Goal: Communication & Community: Ask a question

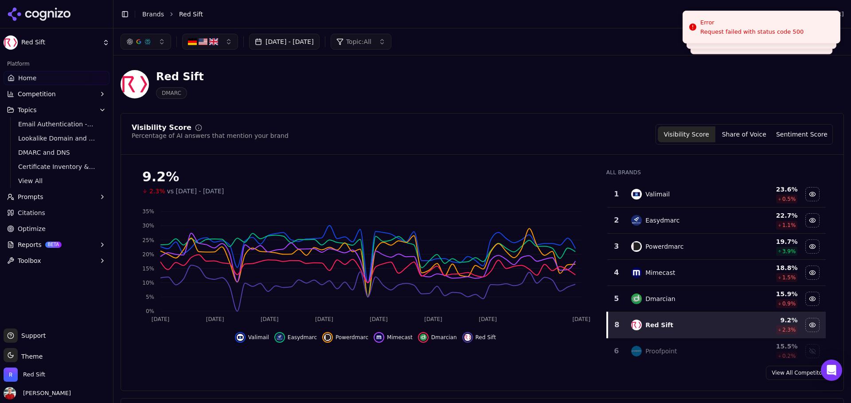
scroll to position [42, 0]
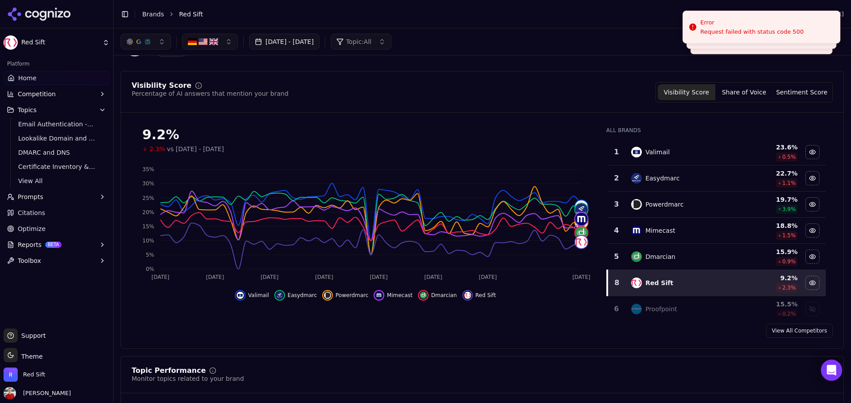
click at [319, 40] on button "Aug 07, 2025 - Oct 06, 2025" at bounding box center [284, 42] width 70 height 16
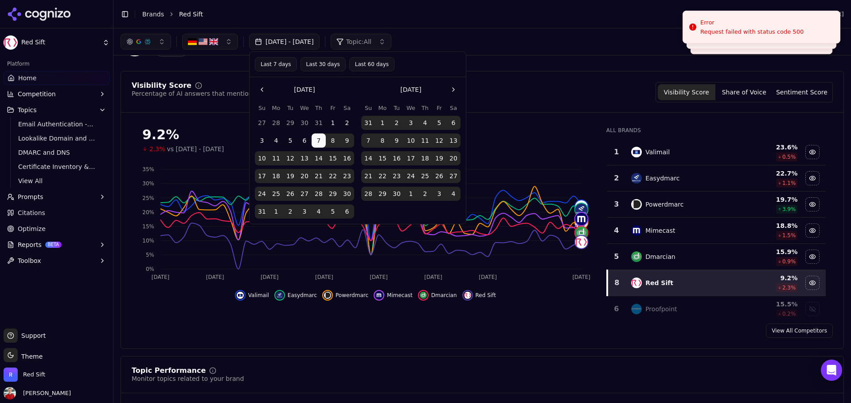
click at [327, 65] on button "Last 30 days" at bounding box center [322, 64] width 45 height 14
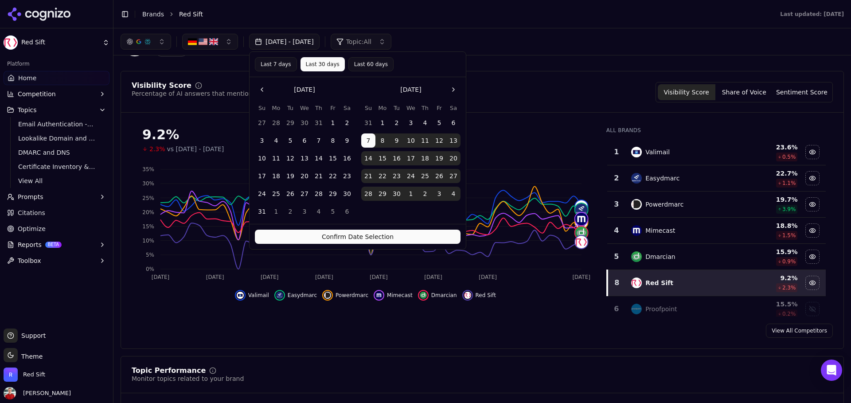
click at [357, 235] on button "Confirm Date Selection" at bounding box center [358, 236] width 206 height 14
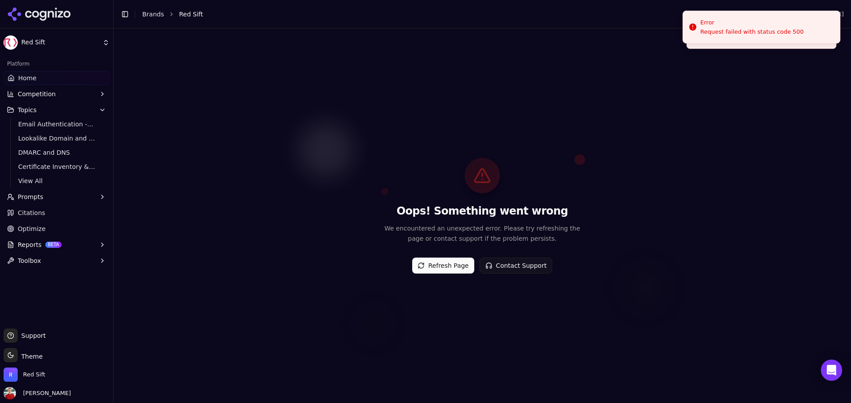
click at [450, 264] on button "Refresh Page" at bounding box center [443, 265] width 62 height 16
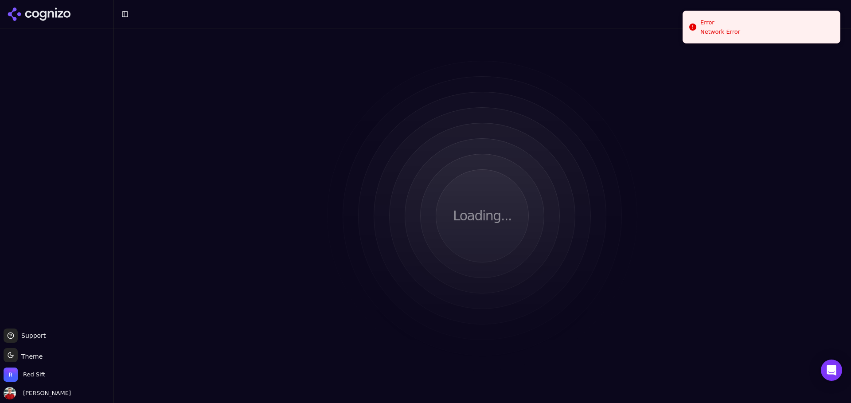
click at [48, 21] on div at bounding box center [56, 14] width 113 height 28
click at [48, 18] on icon at bounding box center [39, 14] width 64 height 13
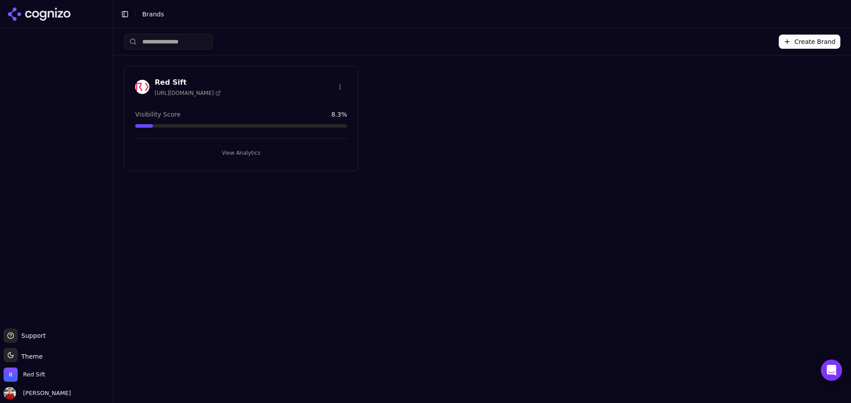
click at [233, 152] on button "View Analytics" at bounding box center [241, 153] width 212 height 14
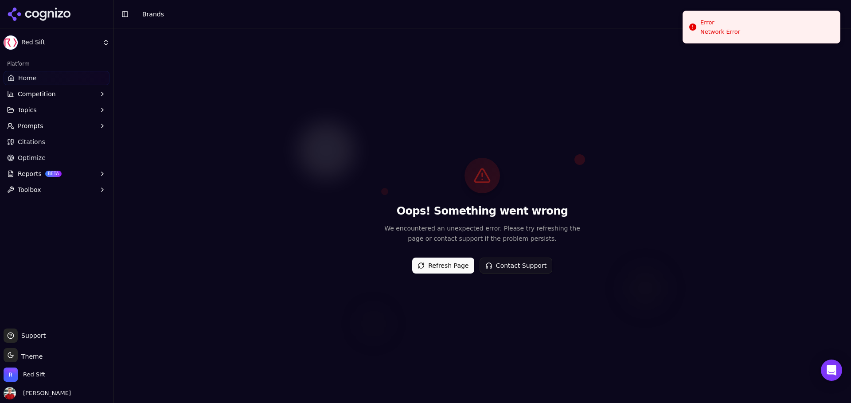
click at [517, 270] on button "Contact Support" at bounding box center [515, 265] width 73 height 16
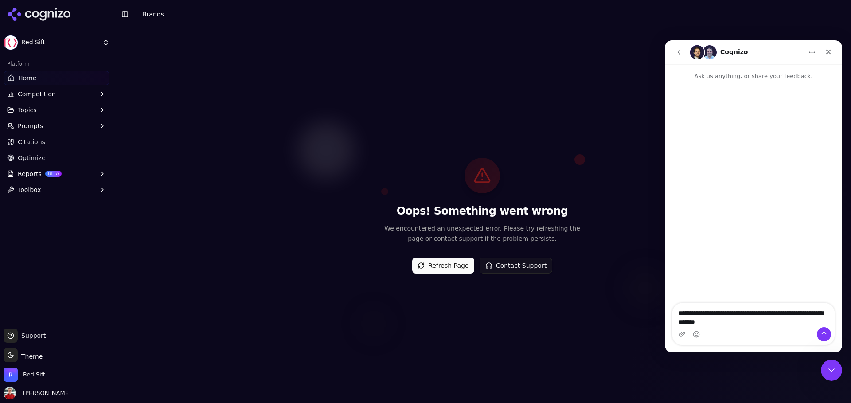
type textarea "**********"
click at [823, 338] on button "Send a message…" at bounding box center [823, 334] width 14 height 14
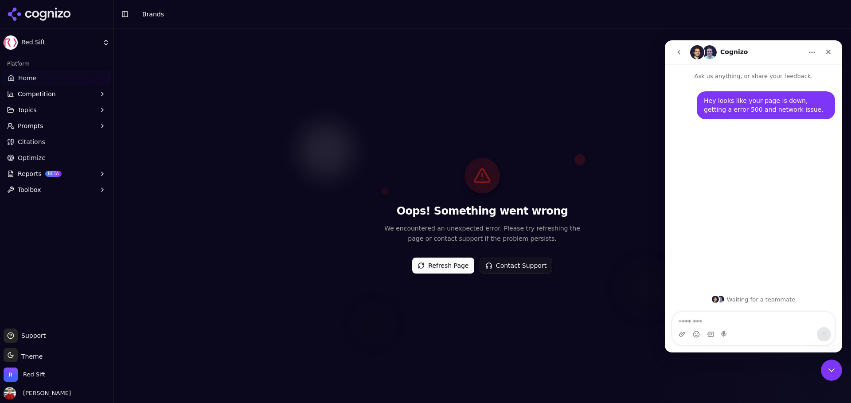
click at [620, 49] on div "Oops! Something went wrong We encountered an unexpected error. Please try refre…" at bounding box center [481, 215] width 737 height 374
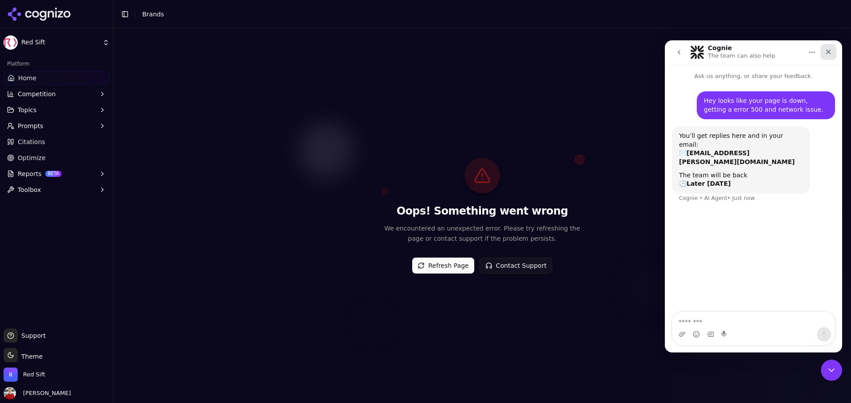
click at [830, 50] on icon "Close" at bounding box center [828, 52] width 5 height 5
